Goal: Information Seeking & Learning: Learn about a topic

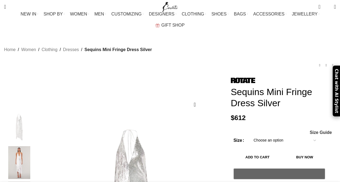
click at [25, 150] on img at bounding box center [19, 162] width 33 height 33
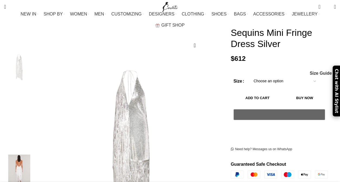
scroll to position [69, 0]
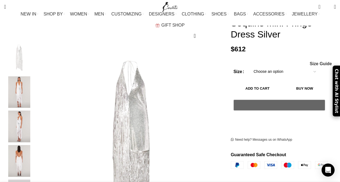
click at [24, 82] on img "2 / 6" at bounding box center [19, 92] width 33 height 32
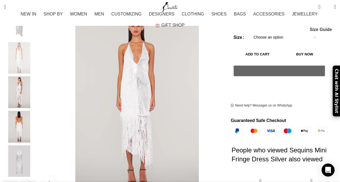
scroll to position [109, 0]
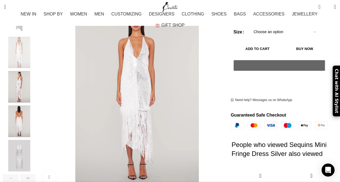
click at [26, 83] on img "3 / 6" at bounding box center [19, 87] width 33 height 32
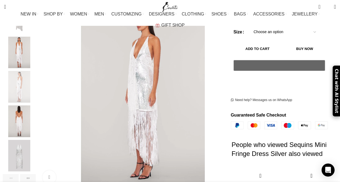
click at [25, 105] on img "4 / 6" at bounding box center [19, 121] width 33 height 32
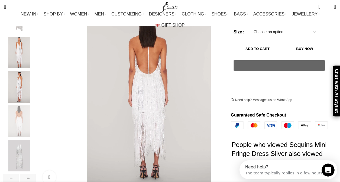
scroll to position [0, 0]
click at [25, 144] on img "5 / 6" at bounding box center [19, 156] width 33 height 32
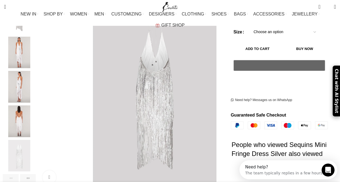
click at [22, 109] on img "4 / 6" at bounding box center [19, 121] width 33 height 32
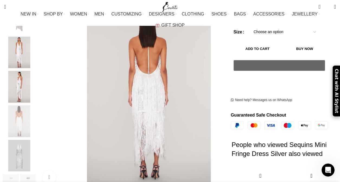
click at [24, 83] on img "3 / 6" at bounding box center [19, 87] width 33 height 32
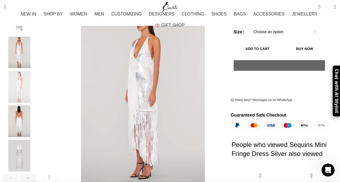
click at [23, 45] on img "2 / 6" at bounding box center [19, 53] width 33 height 32
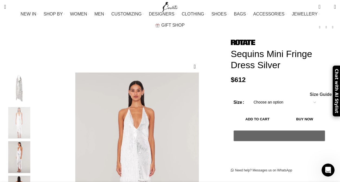
scroll to position [38, 0]
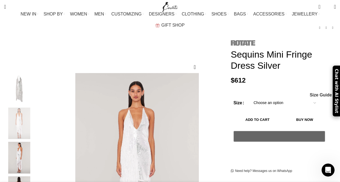
click at [241, 40] on img at bounding box center [243, 42] width 24 height 5
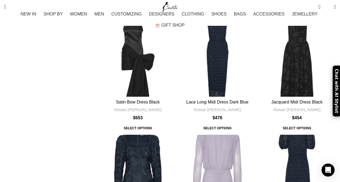
scroll to position [1453, 0]
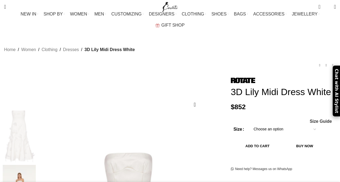
click at [252, 96] on h1 "3D Lily Midi Dress White" at bounding box center [283, 91] width 105 height 11
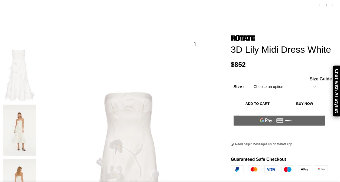
scroll to position [73, 0]
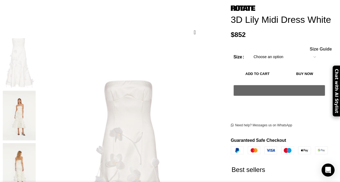
click at [19, 106] on img "2 / 5" at bounding box center [19, 115] width 33 height 50
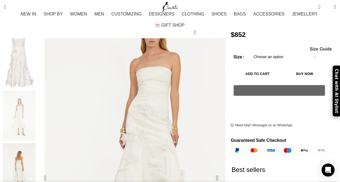
scroll to position [134, 0]
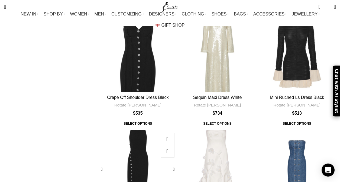
scroll to position [1682, 0]
